Goal: Use online tool/utility

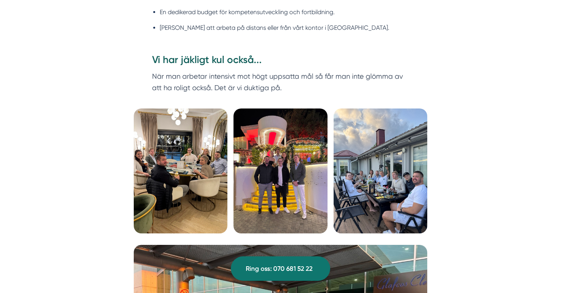
scroll to position [2207, 0]
click at [182, 129] on img at bounding box center [181, 171] width 94 height 125
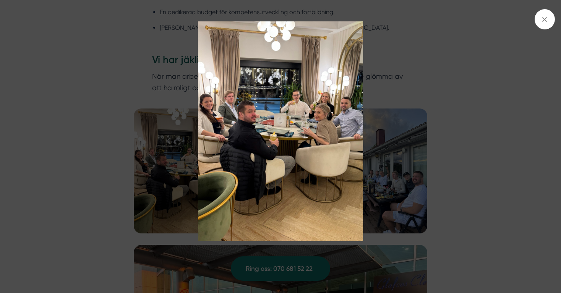
click at [369, 137] on img at bounding box center [280, 131] width 421 height 220
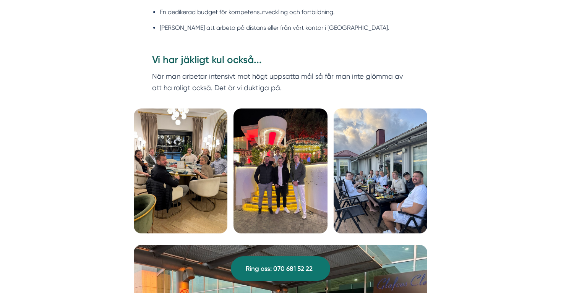
click at [292, 141] on img at bounding box center [281, 171] width 94 height 125
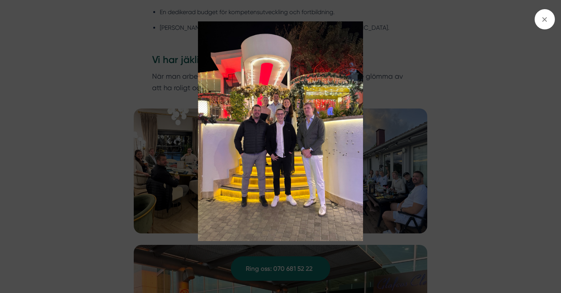
click at [378, 150] on img at bounding box center [280, 131] width 421 height 220
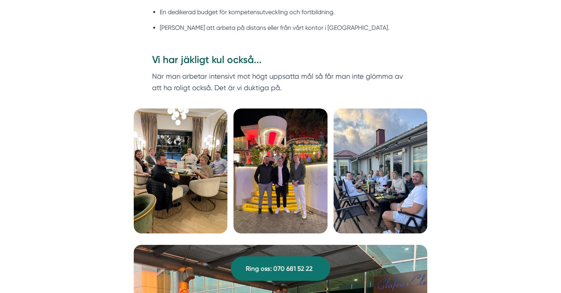
click at [353, 154] on img at bounding box center [381, 171] width 94 height 125
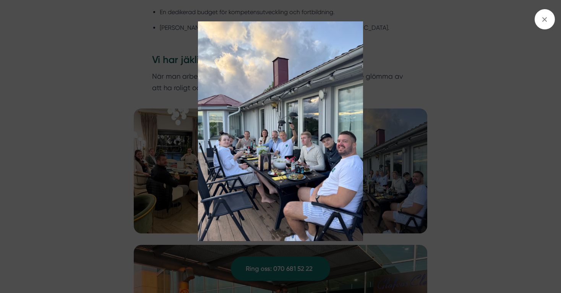
click at [104, 173] on img at bounding box center [280, 131] width 421 height 220
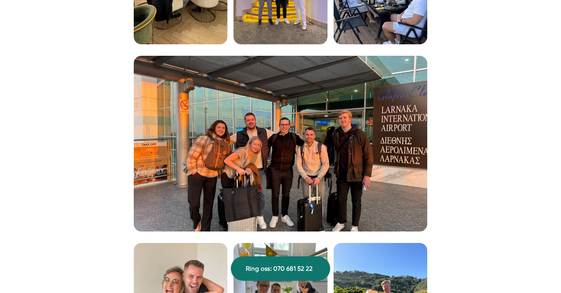
scroll to position [2397, 0]
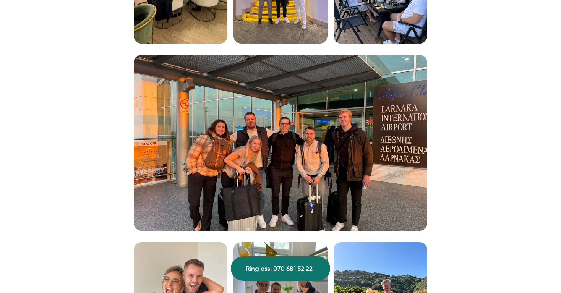
click at [344, 151] on img at bounding box center [281, 143] width 294 height 176
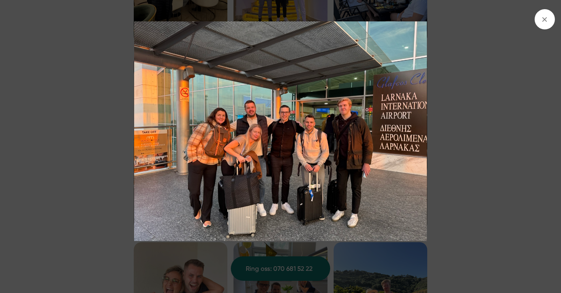
click at [108, 170] on img at bounding box center [280, 131] width 421 height 220
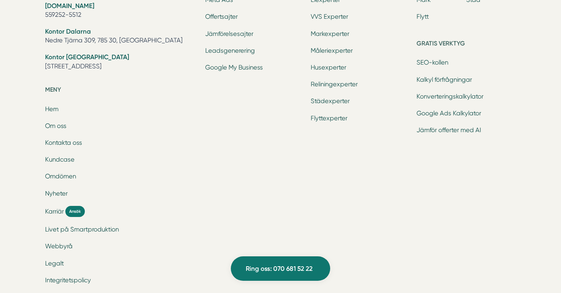
scroll to position [3268, 0]
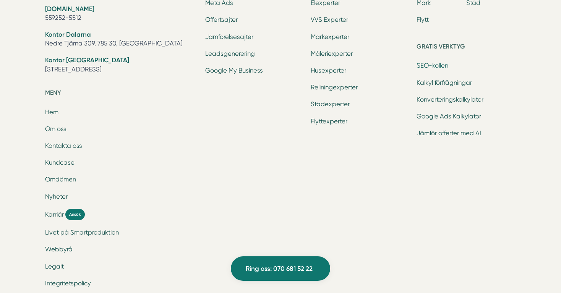
click at [425, 67] on link "SEO-kollen" at bounding box center [433, 65] width 32 height 7
